Goal: Contribute content: Contribute content

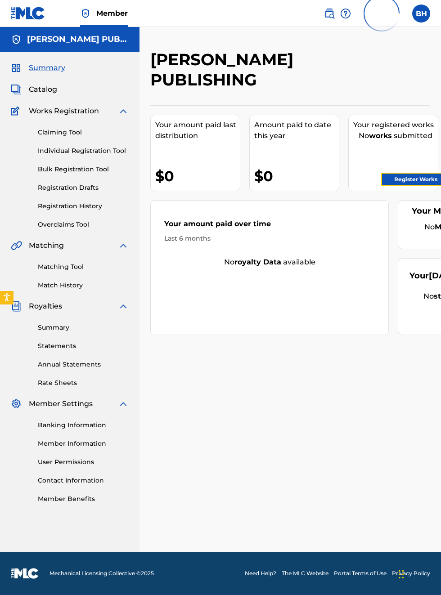
click at [422, 180] on link "Register Works" at bounding box center [415, 179] width 69 height 13
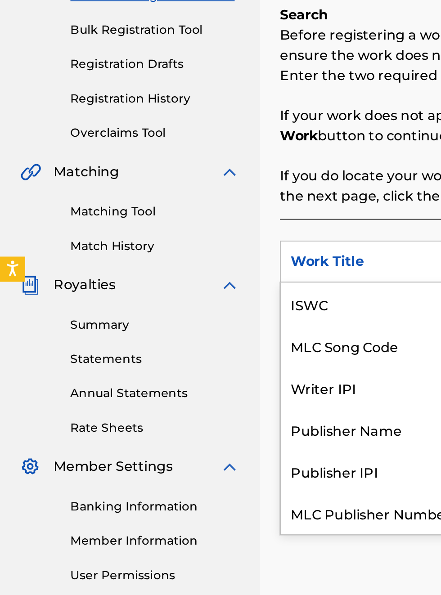
click at [196, 395] on div "Publisher IPI" at bounding box center [205, 406] width 108 height 22
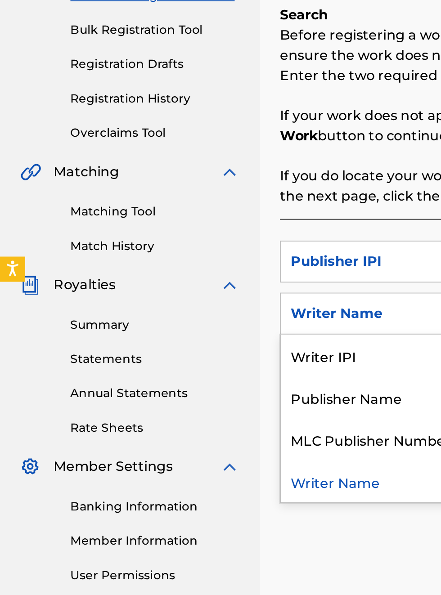
scroll to position [153, 0]
click at [208, 371] on div "Publisher Name" at bounding box center [205, 366] width 108 height 22
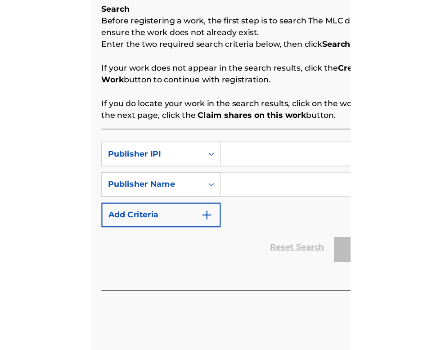
scroll to position [153, 140]
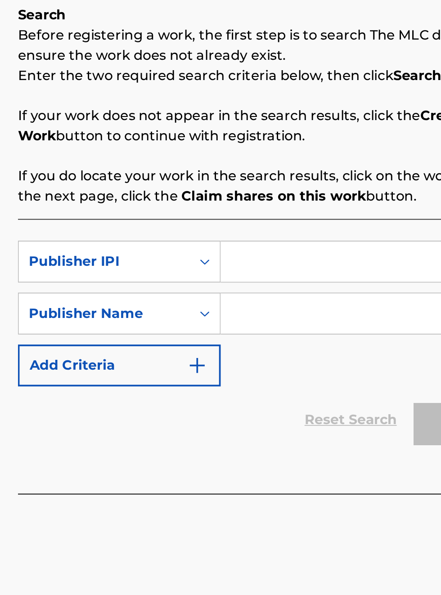
click at [277, 319] on input "Search Form" at bounding box center [344, 322] width 171 height 22
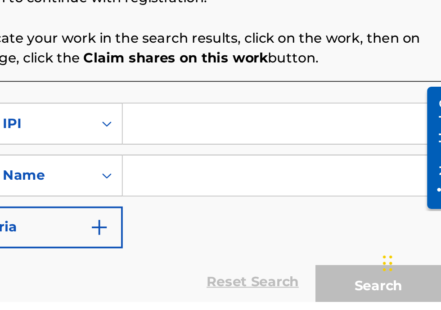
scroll to position [148, 193]
type input "[PERSON_NAME]"
click at [270, 212] on input "Search Form" at bounding box center [344, 215] width 171 height 22
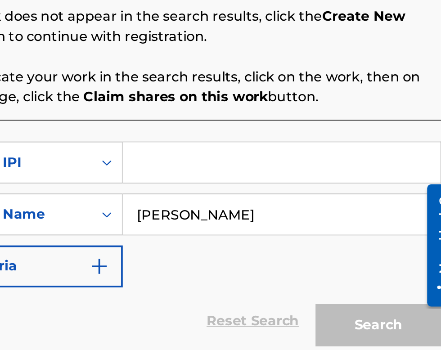
scroll to position [127, 193]
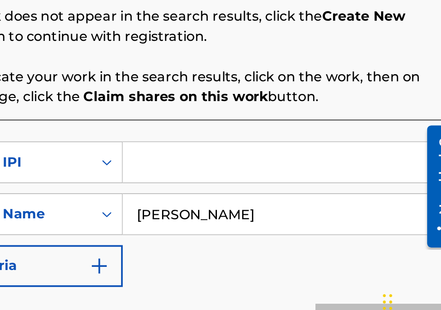
click at [270, 213] on input "Search Form" at bounding box center [344, 215] width 171 height 22
type input "00340604990"
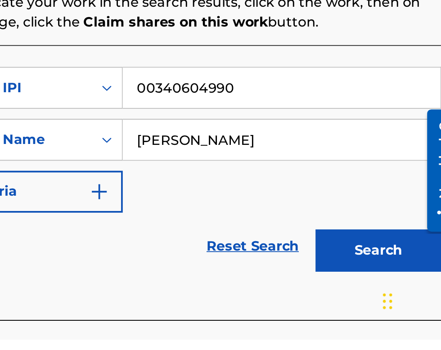
scroll to position [167, 193]
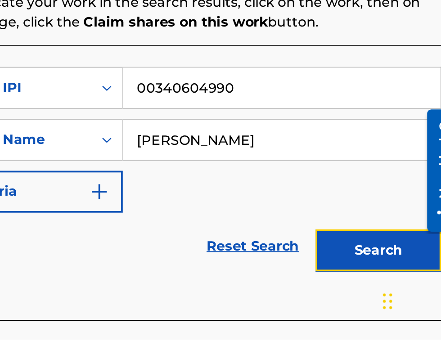
click at [409, 305] on button "Search" at bounding box center [396, 302] width 67 height 22
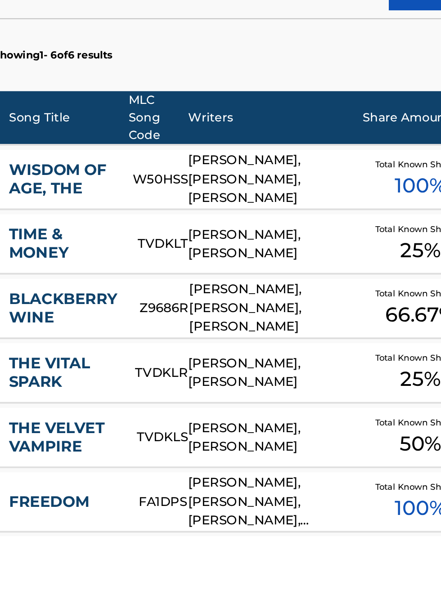
scroll to position [0, 0]
